Goal: Task Accomplishment & Management: Manage account settings

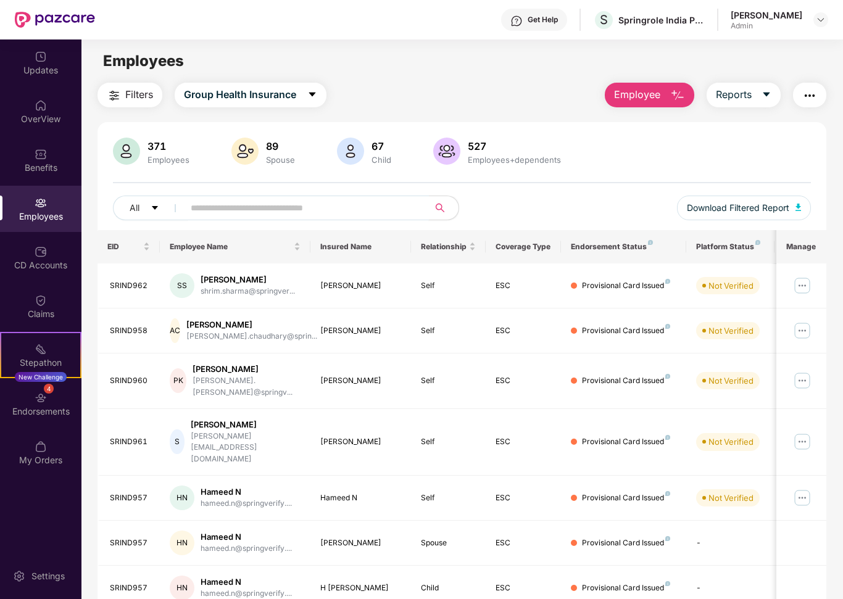
click at [235, 211] on input "text" at bounding box center [302, 208] width 222 height 19
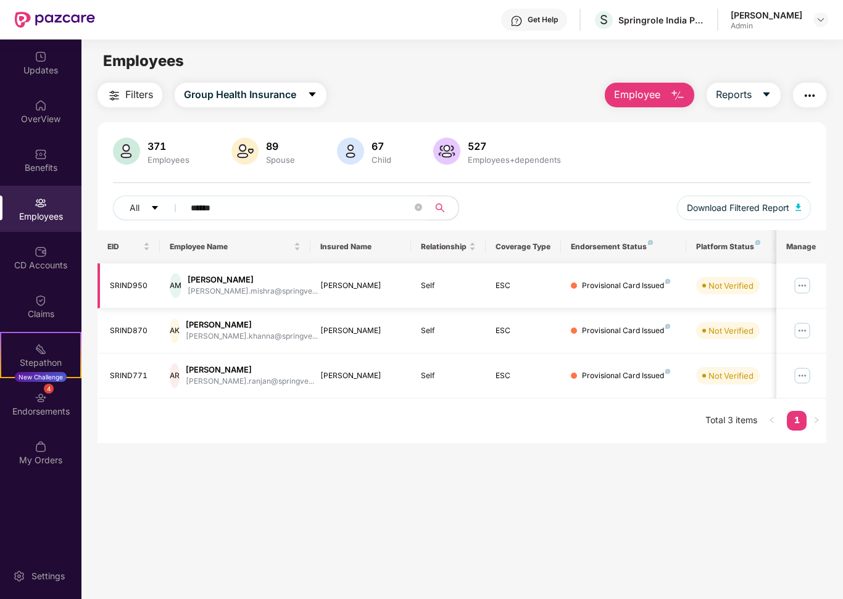
type input "******"
click at [800, 283] on img at bounding box center [802, 286] width 20 height 20
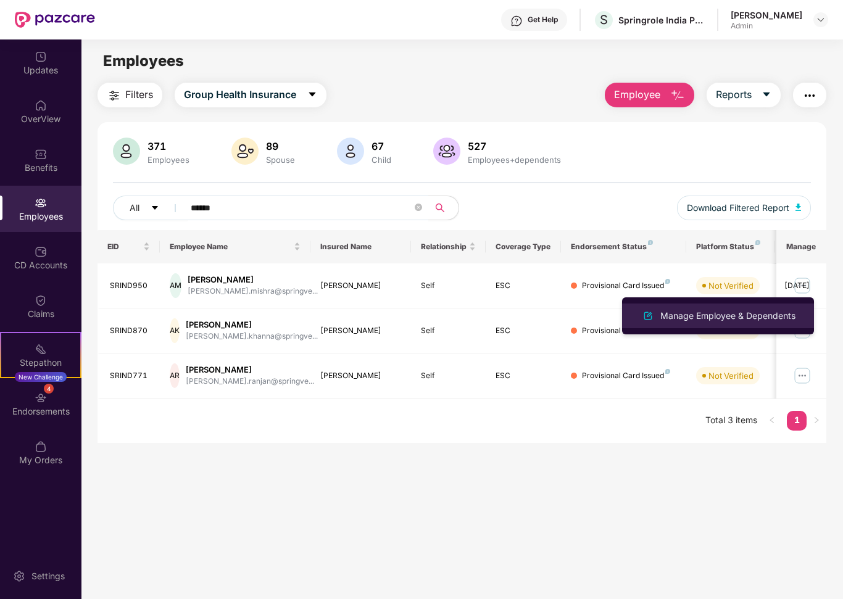
click at [749, 317] on div "Manage Employee & Dependents" at bounding box center [728, 316] width 140 height 14
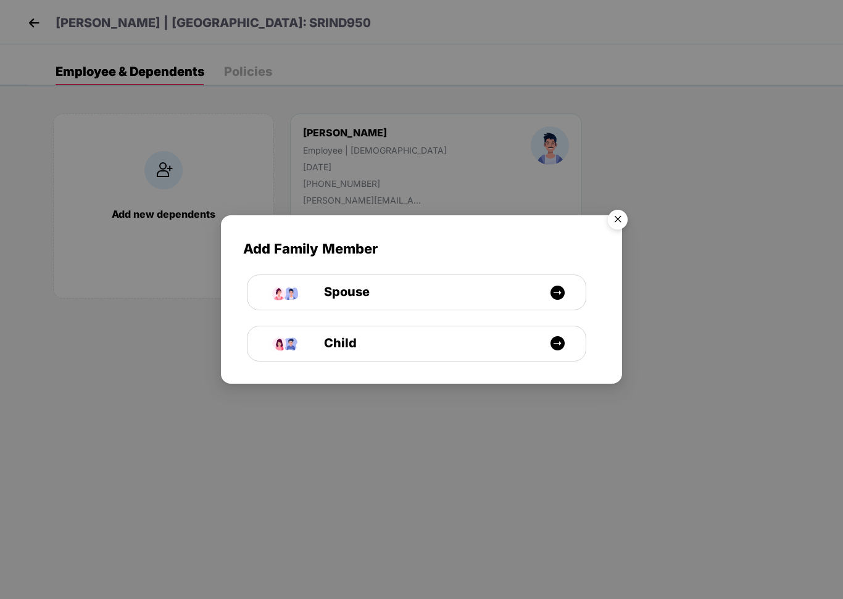
click at [621, 220] on img "Close" at bounding box center [618, 221] width 35 height 35
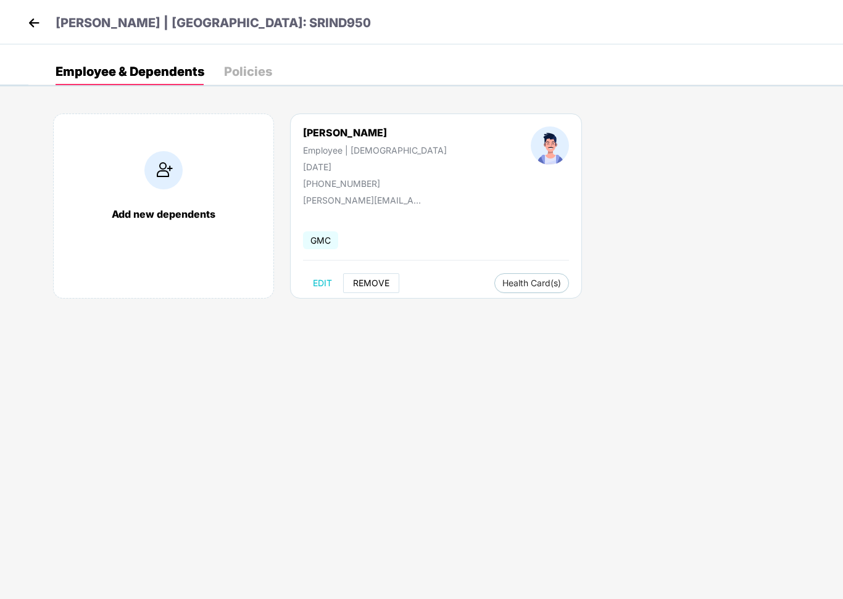
click at [372, 278] on span "REMOVE" at bounding box center [371, 283] width 36 height 10
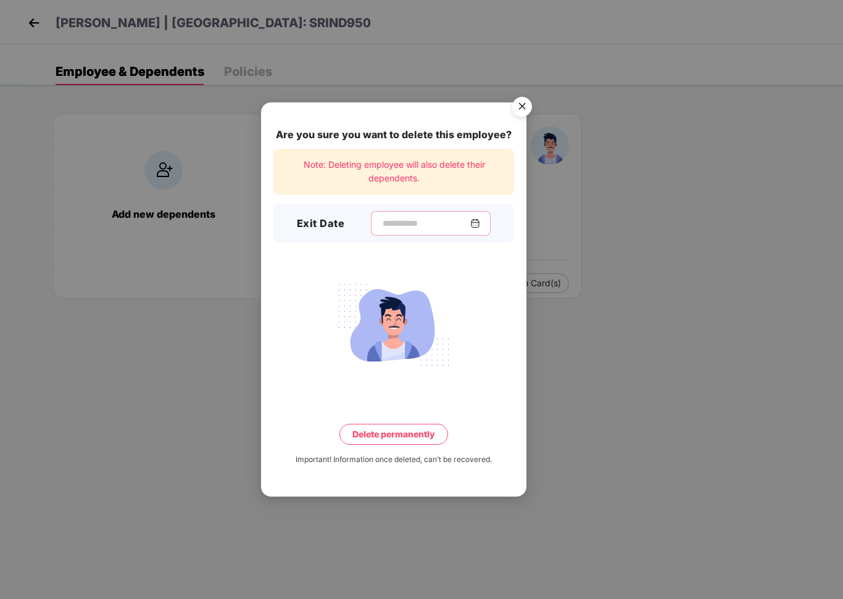
click at [391, 229] on input at bounding box center [425, 223] width 89 height 13
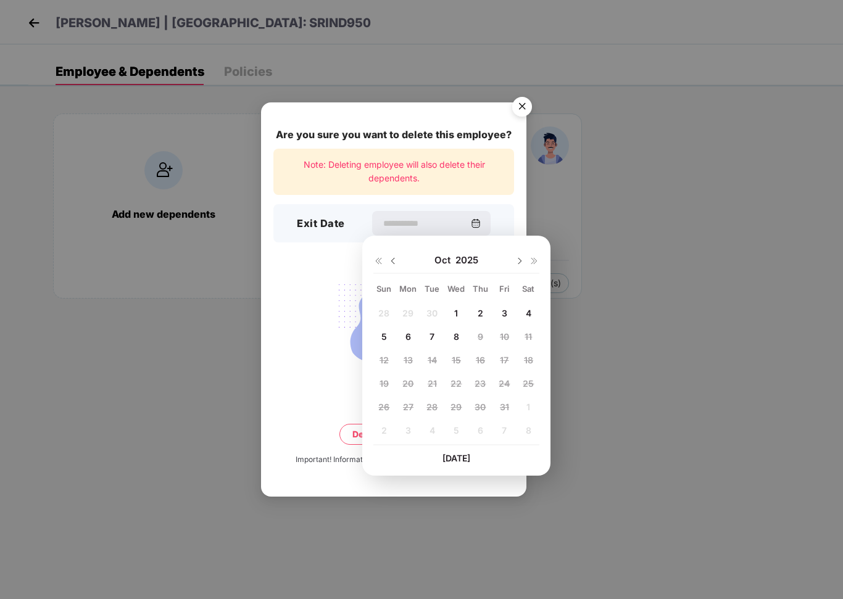
click at [457, 333] on span "8" at bounding box center [457, 336] width 6 height 10
type input "**********"
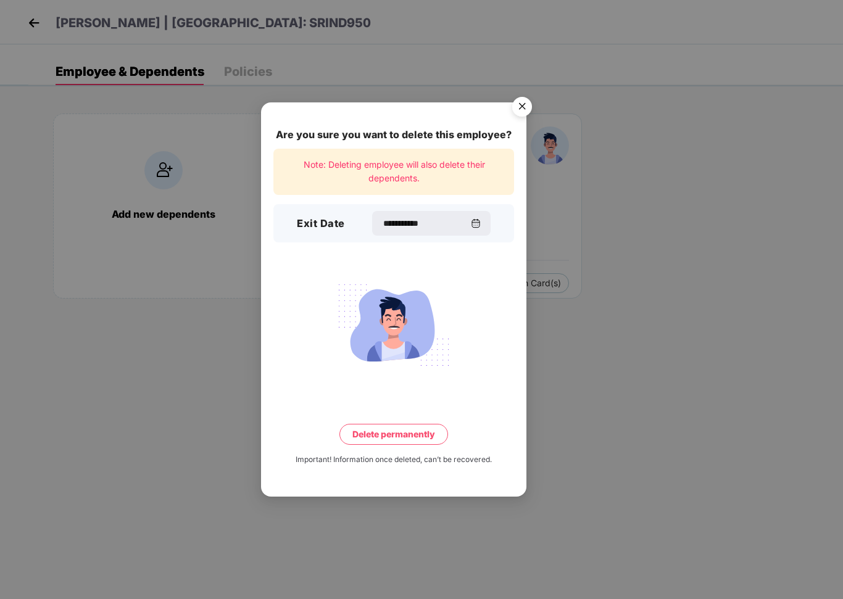
click at [396, 433] on button "Delete permanently" at bounding box center [393, 434] width 109 height 21
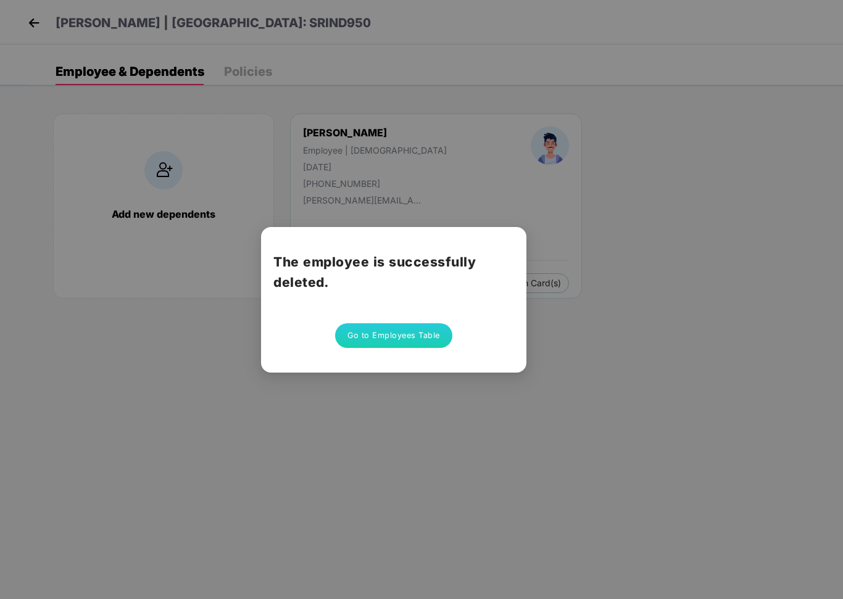
click at [371, 339] on button "Go to Employees Table" at bounding box center [393, 335] width 117 height 25
